Goal: Navigation & Orientation: Find specific page/section

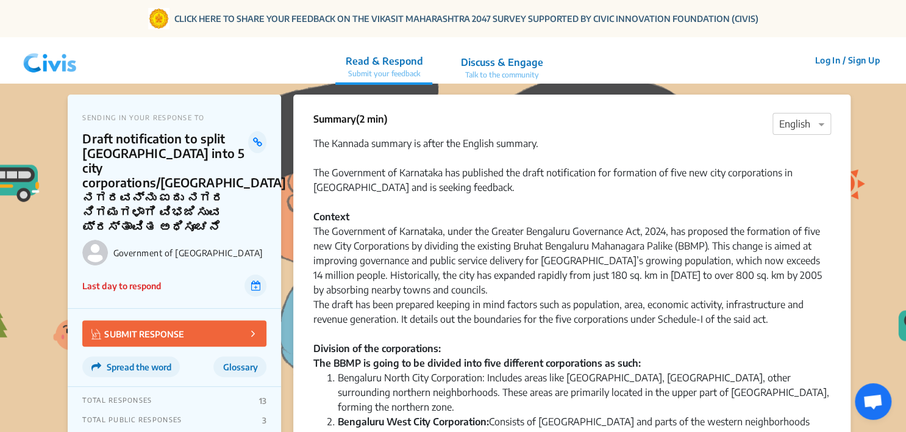
drag, startPoint x: 46, startPoint y: 57, endPoint x: 195, endPoint y: 83, distance: 151.1
click at [46, 57] on img at bounding box center [49, 60] width 63 height 37
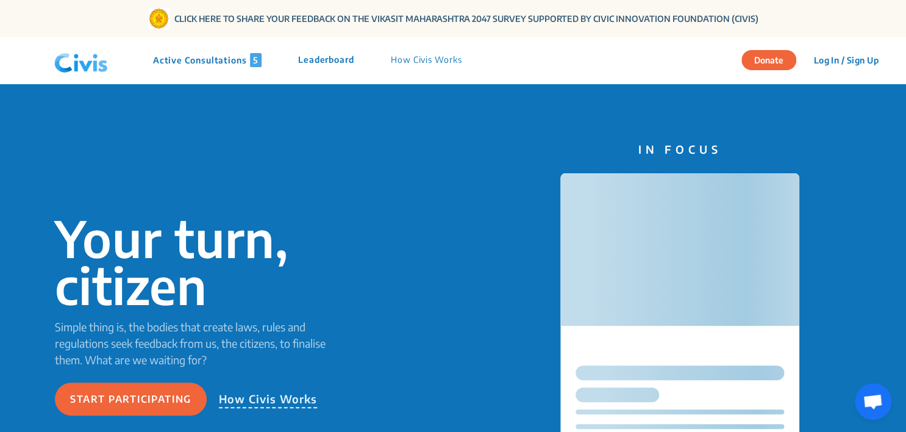
click at [190, 56] on p "Active Consultations 5" at bounding box center [207, 60] width 109 height 14
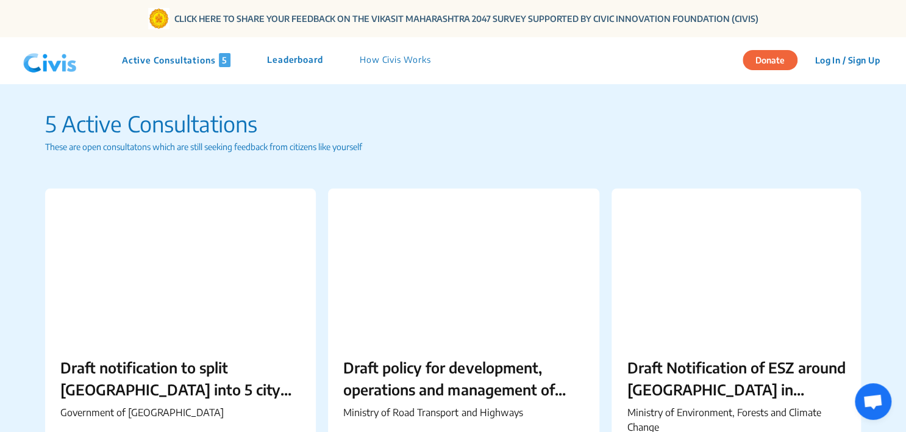
click at [60, 62] on img at bounding box center [49, 60] width 63 height 37
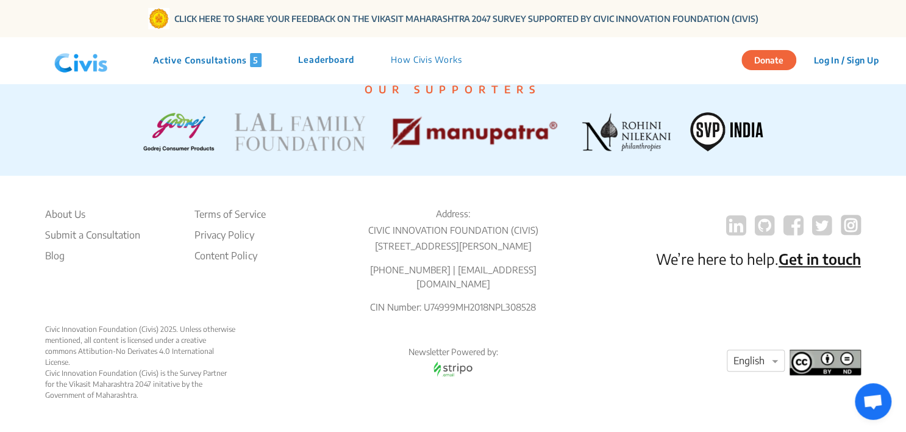
scroll to position [2786, 0]
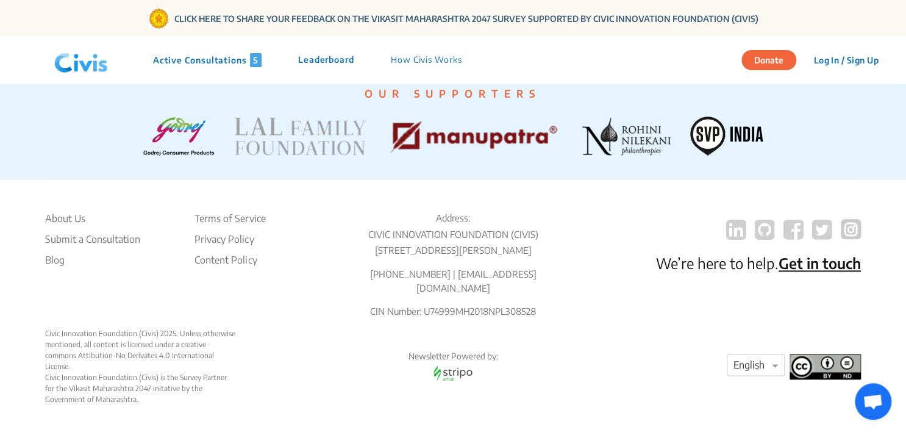
click at [224, 56] on p "Active Consultations 5" at bounding box center [207, 60] width 109 height 14
